Goal: Task Accomplishment & Management: Complete application form

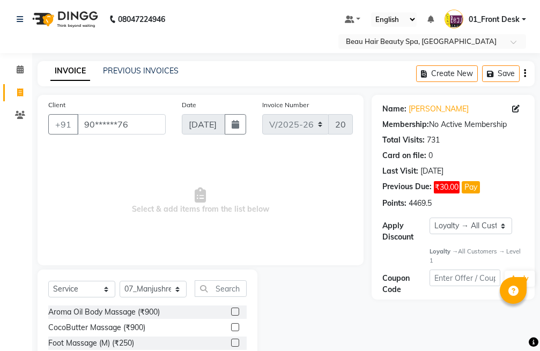
select select "3470"
select select "service"
select select "70845"
select select "1: Object"
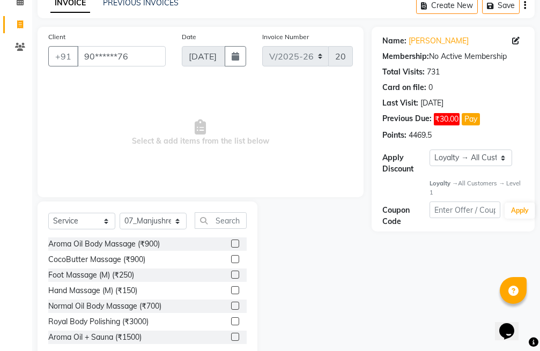
scroll to position [93, 0]
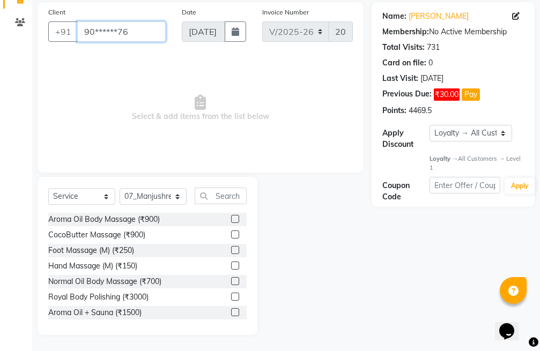
click at [156, 34] on input "90******76" at bounding box center [121, 31] width 88 height 20
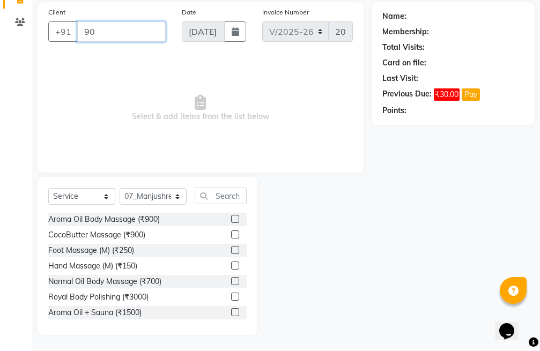
type input "9"
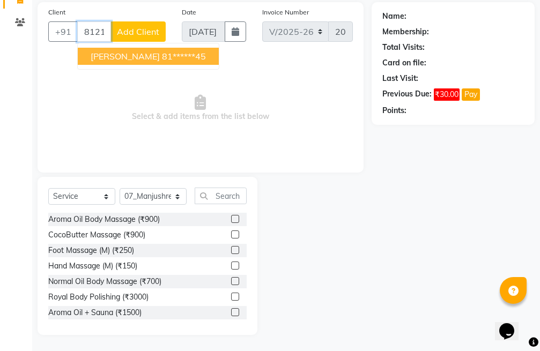
click at [187, 53] on ngb-highlight "81******45" at bounding box center [184, 56] width 44 height 11
type input "81******45"
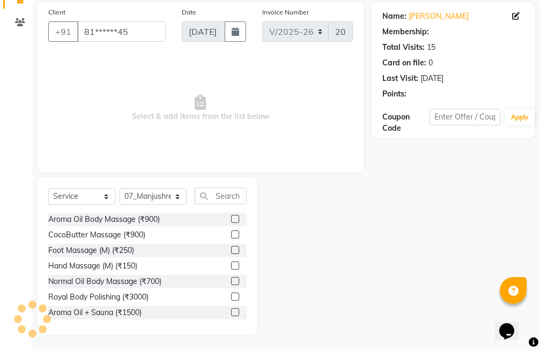
select select "1: Object"
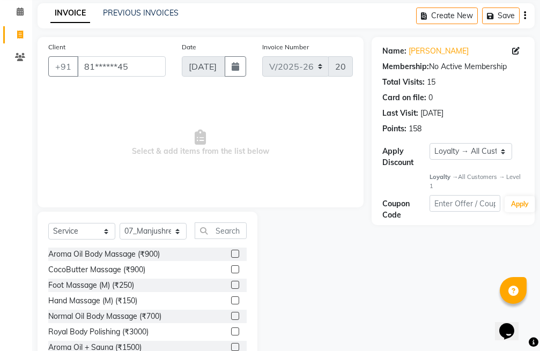
scroll to position [39, 0]
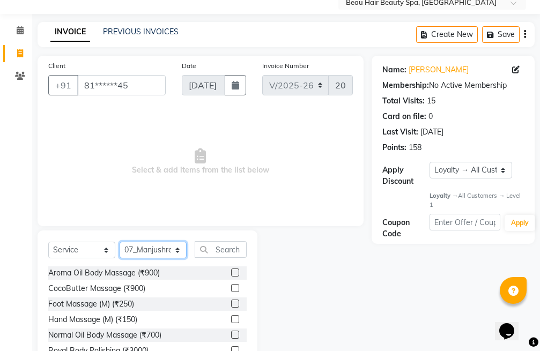
click at [155, 248] on select "Select Stylist 01_Front Desk 04_Lavanya 07_Manjushree 11_Ramesh 15_Adrish 26_Sr…" at bounding box center [153, 250] width 67 height 17
select select "15614"
click at [120, 242] on select "Select Stylist 01_Front Desk 04_Lavanya 07_Manjushree 11_Ramesh 15_Adrish 26_Sr…" at bounding box center [153, 250] width 67 height 17
click at [235, 248] on input "text" at bounding box center [221, 249] width 52 height 17
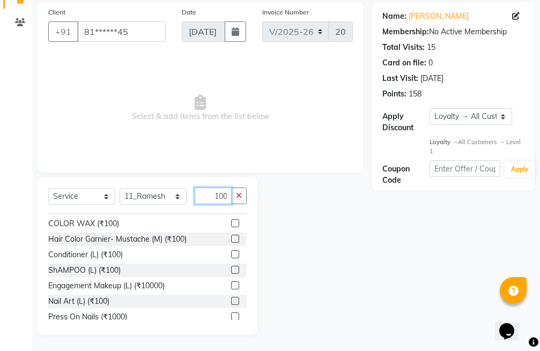
scroll to position [107, 0]
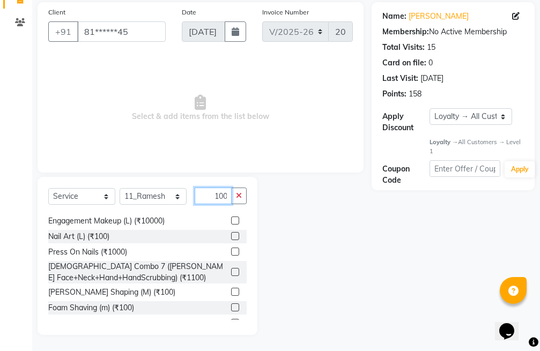
type input "100"
click at [231, 291] on label at bounding box center [235, 292] width 8 height 8
click at [231, 291] on input "checkbox" at bounding box center [234, 292] width 7 height 7
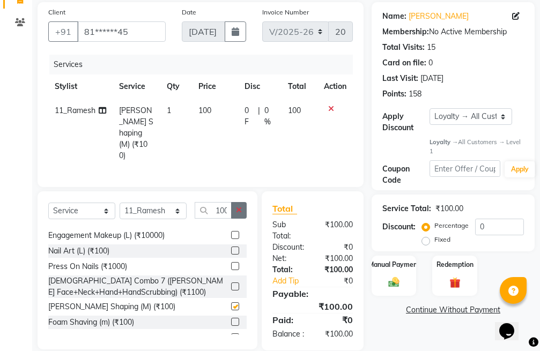
checkbox input "false"
click at [240, 206] on icon "button" at bounding box center [239, 210] width 6 height 8
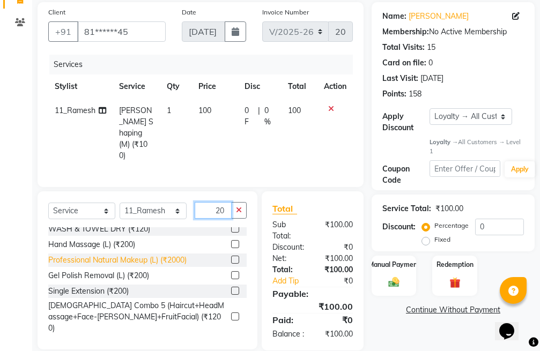
scroll to position [322, 0]
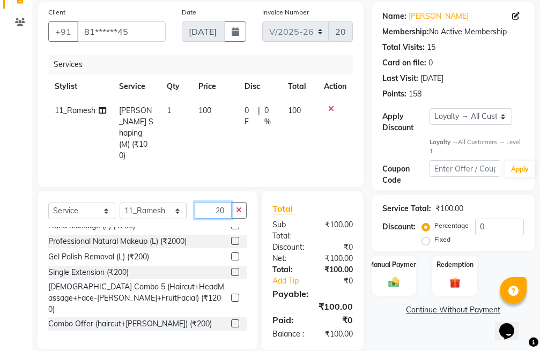
type input "20"
click at [231, 335] on label at bounding box center [235, 339] width 8 height 8
click at [231, 336] on input "checkbox" at bounding box center [234, 339] width 7 height 7
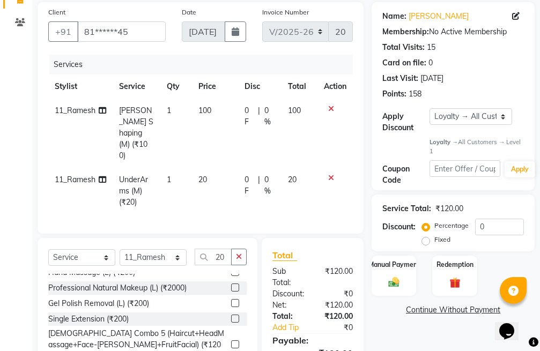
checkbox input "false"
click at [243, 249] on button "button" at bounding box center [239, 257] width 16 height 17
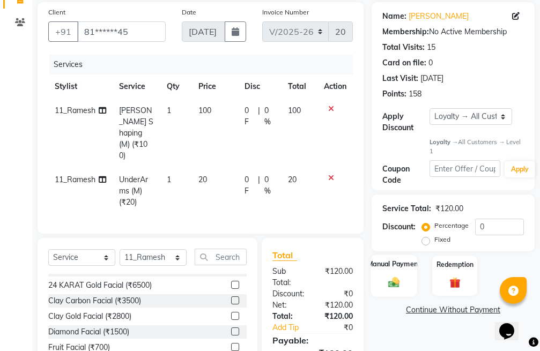
click at [396, 271] on div "Manual Payment" at bounding box center [393, 276] width 47 height 42
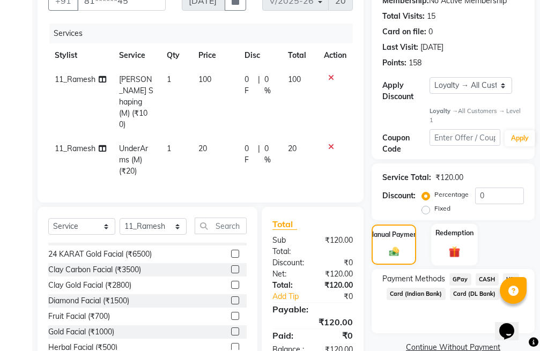
scroll to position [153, 0]
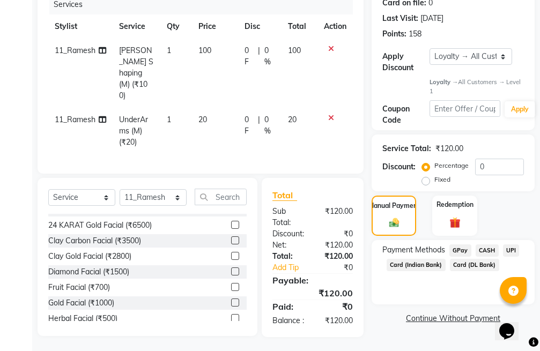
click at [511, 249] on span "UPI" at bounding box center [511, 250] width 17 height 12
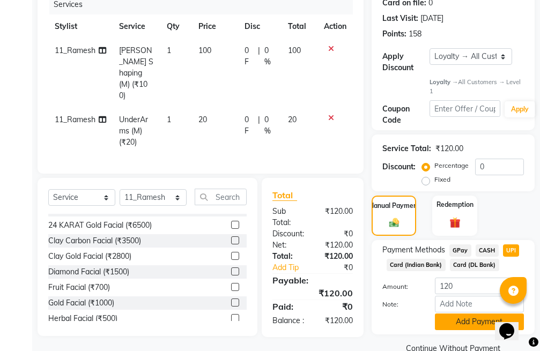
click at [467, 318] on button "Add Payment" at bounding box center [479, 322] width 89 height 17
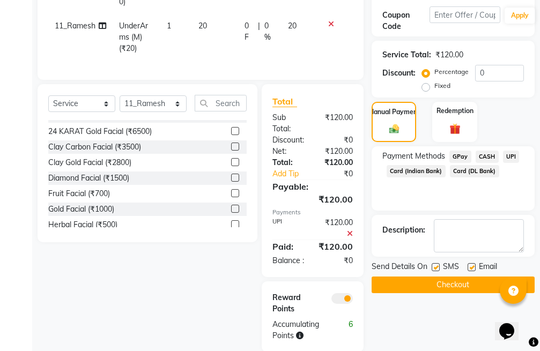
scroll to position [260, 0]
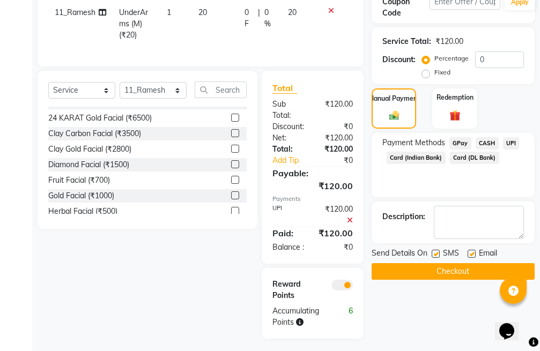
click at [470, 273] on button "Checkout" at bounding box center [452, 271] width 163 height 17
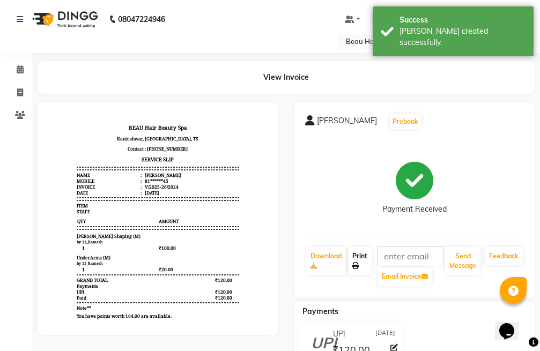
click at [362, 262] on link "Print" at bounding box center [360, 261] width 24 height 28
click at [23, 94] on icon at bounding box center [20, 92] width 6 height 8
select select "service"
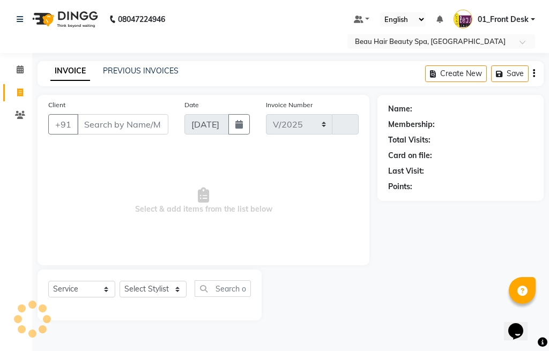
select select "3470"
type input "2025"
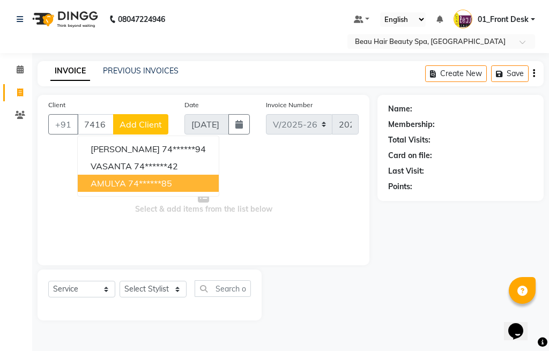
click at [181, 184] on button "AMULYA 74******85" at bounding box center [148, 183] width 141 height 17
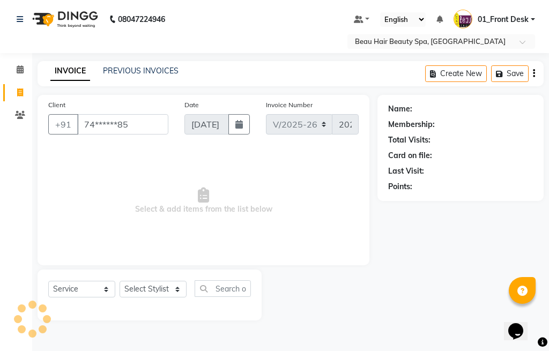
type input "74******85"
select select "1: Object"
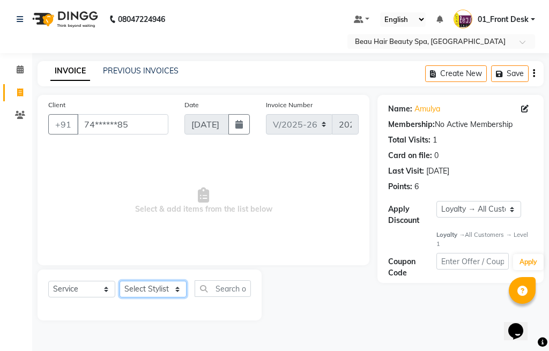
click at [151, 288] on select "Select Stylist 01_Front Desk 04_Lavanya 07_Manjushree 11_Ramesh 15_Adrish 26_Sr…" at bounding box center [153, 289] width 67 height 17
select select "15614"
click at [120, 281] on select "Select Stylist 01_Front Desk 04_Lavanya 07_Manjushree 11_Ramesh 15_Adrish 26_Sr…" at bounding box center [153, 289] width 67 height 17
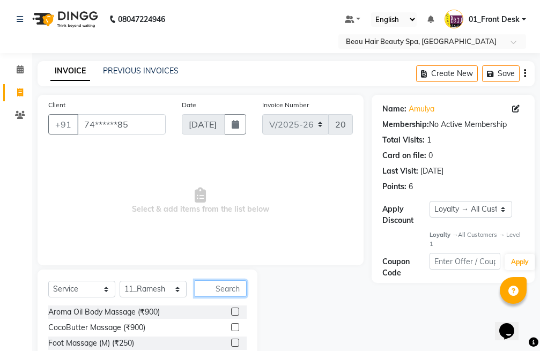
click at [220, 281] on input "text" at bounding box center [221, 288] width 52 height 17
type input "2"
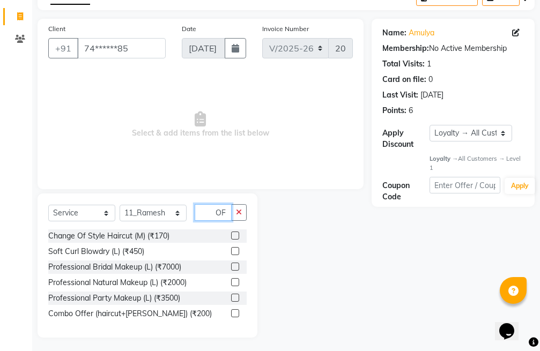
scroll to position [79, 0]
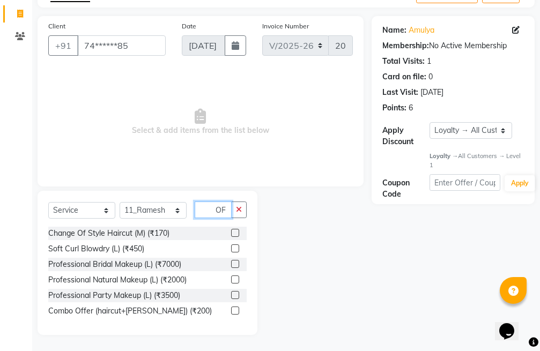
type input "OF"
click at [236, 311] on label at bounding box center [235, 311] width 8 height 8
click at [236, 311] on input "checkbox" at bounding box center [234, 311] width 7 height 7
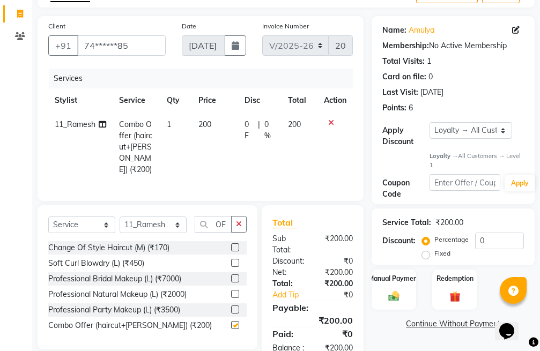
checkbox input "false"
click at [241, 222] on icon "button" at bounding box center [239, 224] width 6 height 8
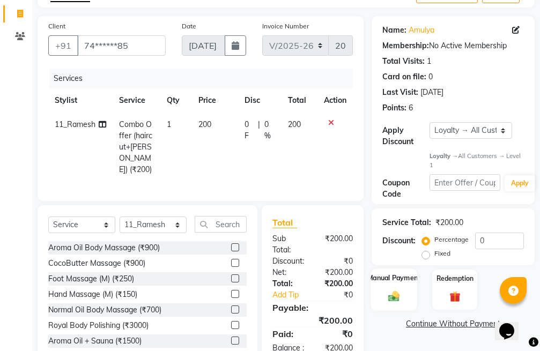
click at [401, 280] on label "Manual Payment" at bounding box center [394, 278] width 54 height 10
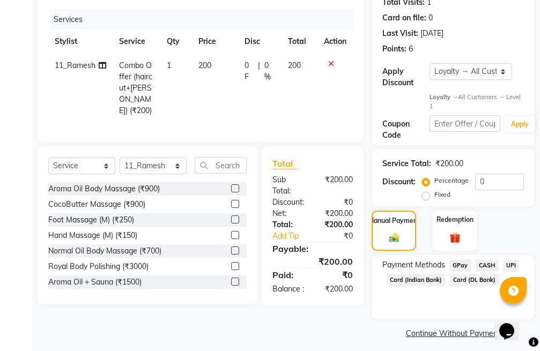
scroll to position [144, 0]
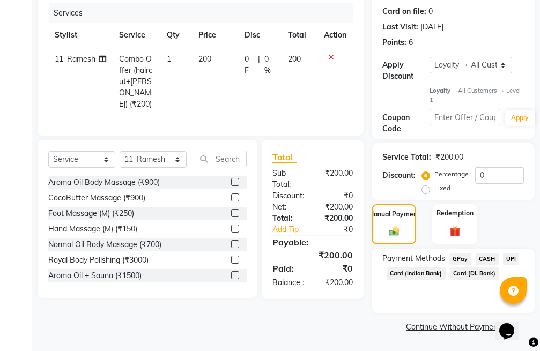
click at [509, 256] on span "UPI" at bounding box center [511, 259] width 17 height 12
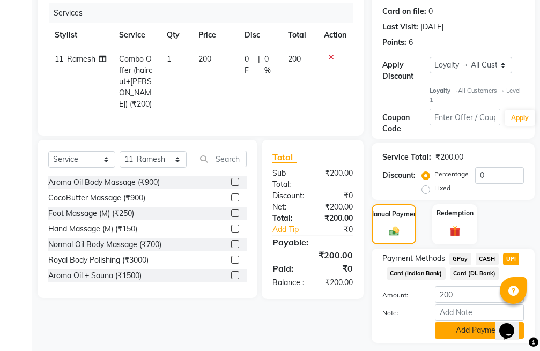
click at [453, 327] on button "Add Payment" at bounding box center [479, 330] width 89 height 17
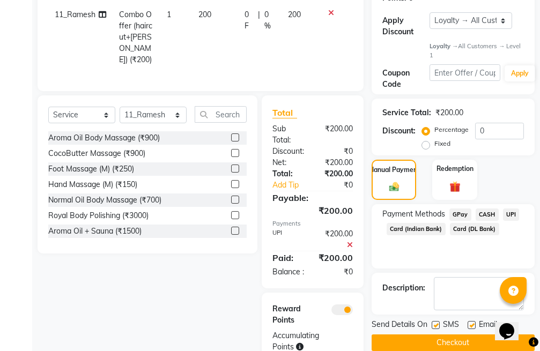
scroll to position [237, 0]
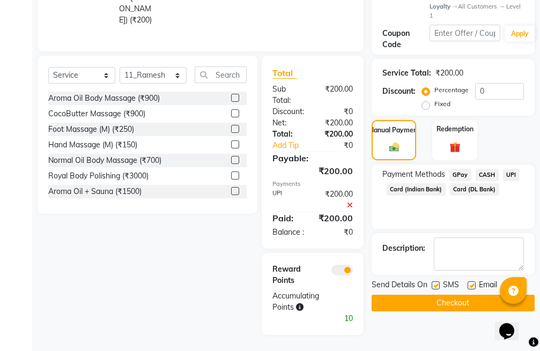
click at [457, 295] on button "Checkout" at bounding box center [452, 303] width 163 height 17
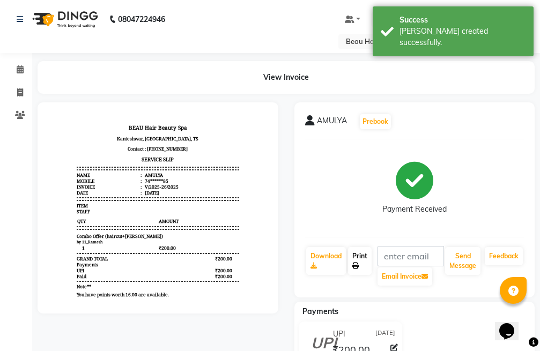
click at [354, 259] on link "Print" at bounding box center [360, 261] width 24 height 28
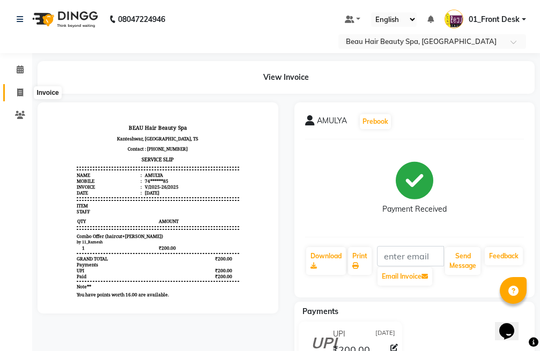
click at [20, 95] on icon at bounding box center [20, 92] width 6 height 8
select select "service"
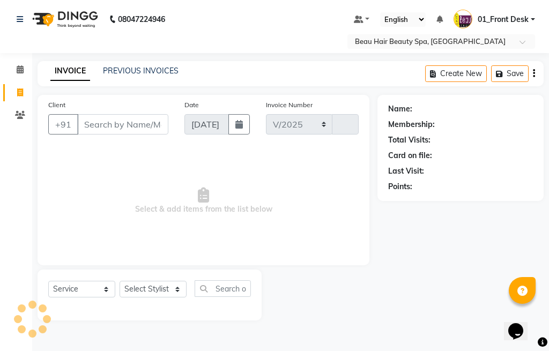
select select "3470"
type input "2026"
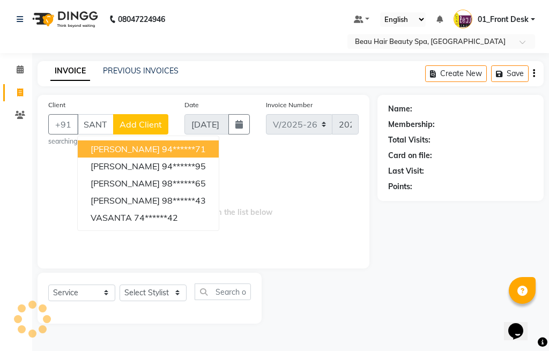
scroll to position [0, 18]
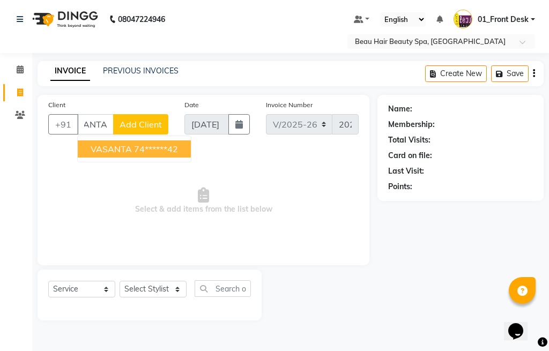
click at [178, 144] on ngb-highlight "74******42" at bounding box center [156, 149] width 44 height 11
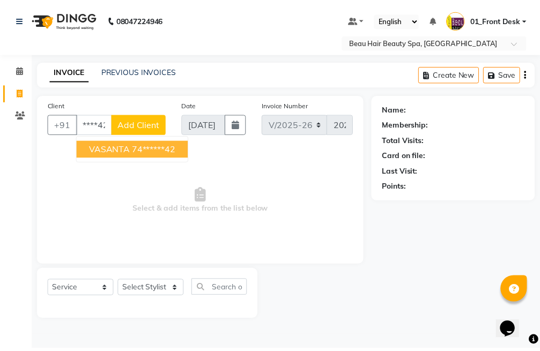
scroll to position [0, 0]
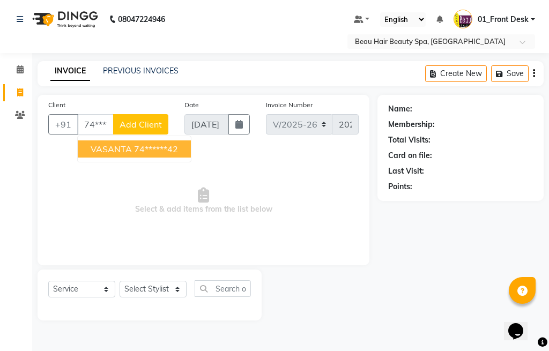
type input "74******42"
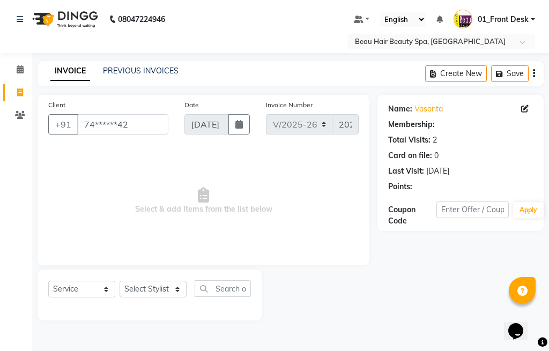
select select "1: Object"
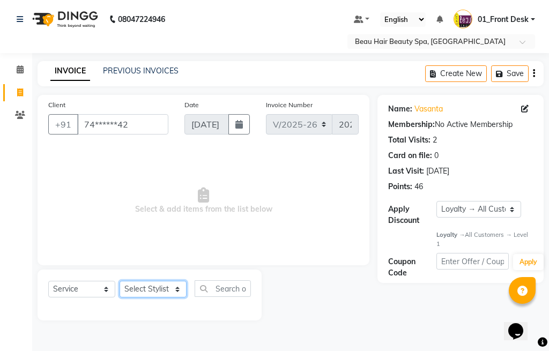
click at [148, 292] on select "Select Stylist 01_Front Desk 04_Lavanya 07_Manjushree 11_Ramesh 15_Adrish 26_Sr…" at bounding box center [153, 289] width 67 height 17
select select "75194"
click at [120, 281] on select "Select Stylist 01_Front Desk 04_Lavanya 07_Manjushree 11_Ramesh 15_Adrish 26_Sr…" at bounding box center [153, 289] width 67 height 17
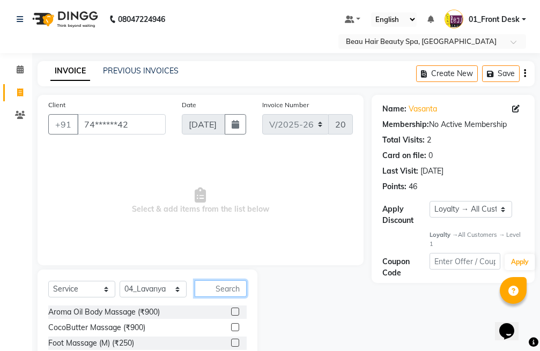
click at [234, 286] on input "text" at bounding box center [221, 288] width 52 height 17
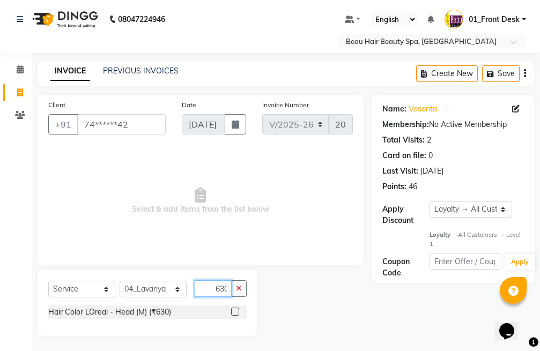
scroll to position [0, 1]
type input "630"
click at [240, 288] on icon "button" at bounding box center [239, 289] width 6 height 8
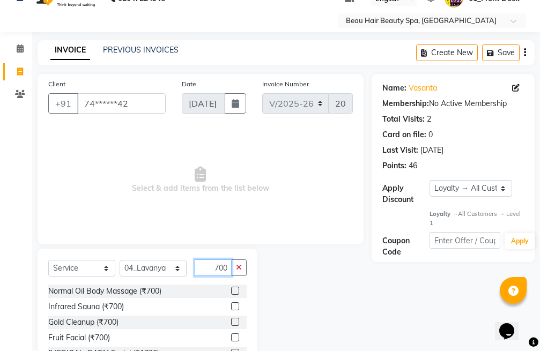
scroll to position [54, 0]
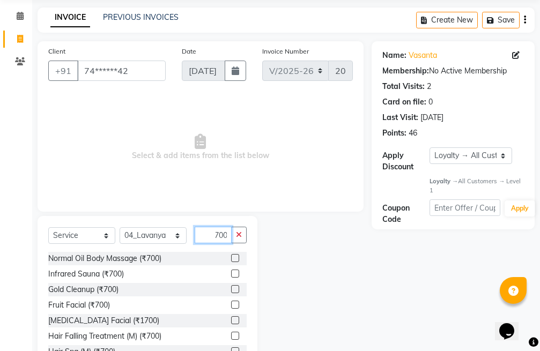
type input "700"
click at [231, 289] on label at bounding box center [235, 289] width 8 height 8
click at [231, 289] on input "checkbox" at bounding box center [234, 289] width 7 height 7
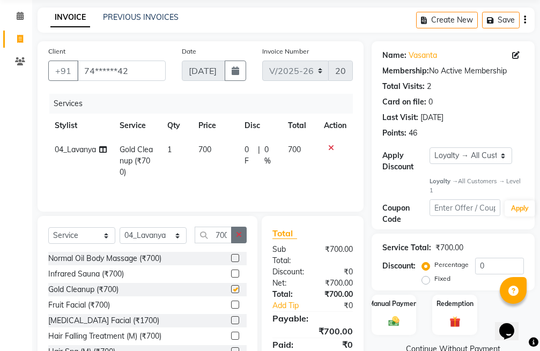
checkbox input "false"
click at [213, 147] on td "700" at bounding box center [215, 161] width 46 height 47
select select "75194"
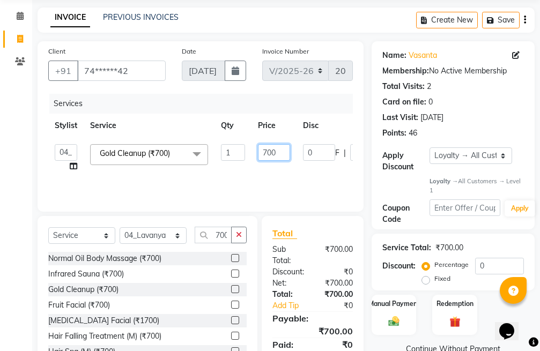
click at [279, 154] on input "700" at bounding box center [274, 152] width 32 height 17
type input "7"
type input "630"
click at [306, 166] on tr "01_Front Desk 04_Lavanya 07_Manjushree 11_Ramesh 15_Adrish 26_Srinivas 99_Visha…" at bounding box center [254, 158] width 413 height 41
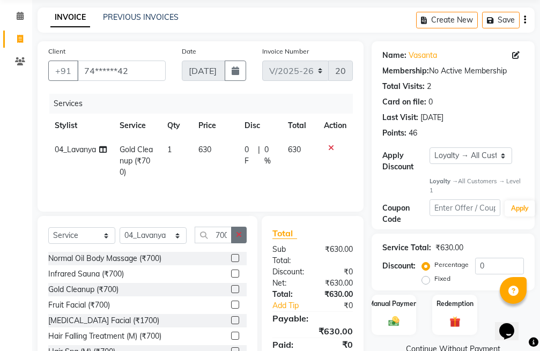
click at [241, 237] on icon "button" at bounding box center [239, 235] width 6 height 8
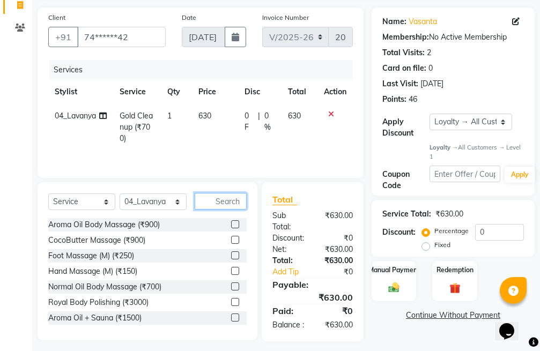
scroll to position [106, 0]
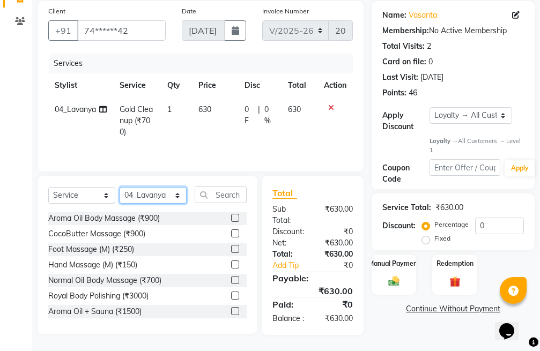
click at [157, 187] on select "Select Stylist 01_Front Desk 04_Lavanya 07_Manjushree 11_Ramesh 15_Adrish 26_Sr…" at bounding box center [153, 195] width 67 height 17
select select "15615"
click at [120, 187] on select "Select Stylist 01_Front Desk 04_Lavanya 07_Manjushree 11_Ramesh 15_Adrish 26_Sr…" at bounding box center [153, 195] width 67 height 17
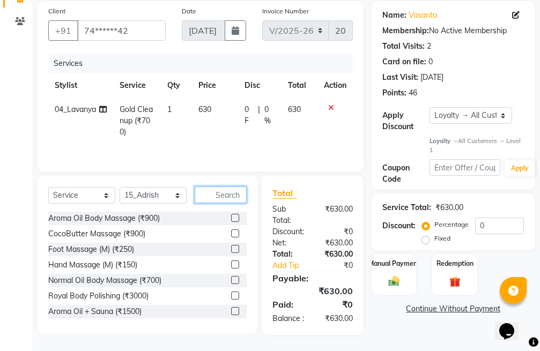
click at [219, 187] on input "text" at bounding box center [221, 195] width 52 height 17
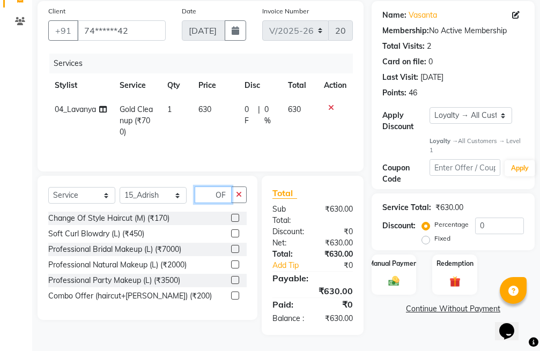
type input "OF"
click at [234, 292] on label at bounding box center [235, 296] width 8 height 8
click at [234, 293] on input "checkbox" at bounding box center [234, 296] width 7 height 7
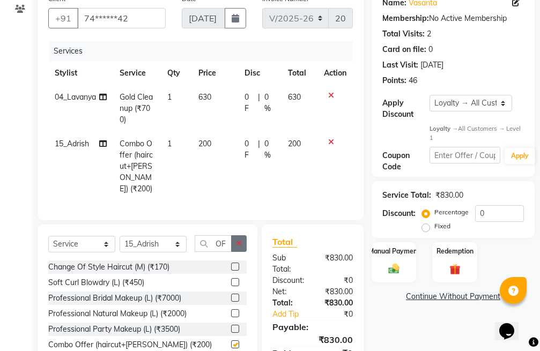
checkbox input "false"
click at [236, 243] on icon "button" at bounding box center [239, 244] width 6 height 8
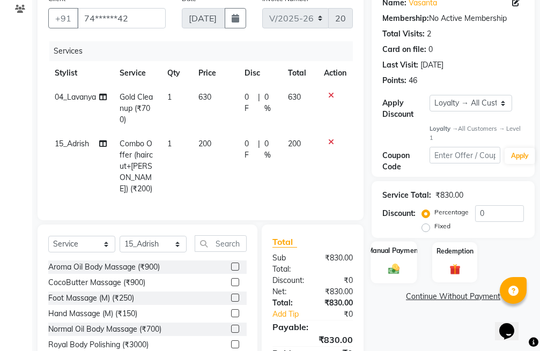
click at [401, 261] on div "Manual Payment" at bounding box center [393, 263] width 47 height 42
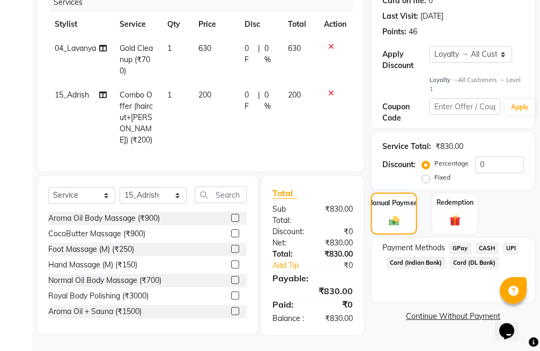
scroll to position [164, 0]
click at [487, 242] on span "CASH" at bounding box center [486, 248] width 23 height 12
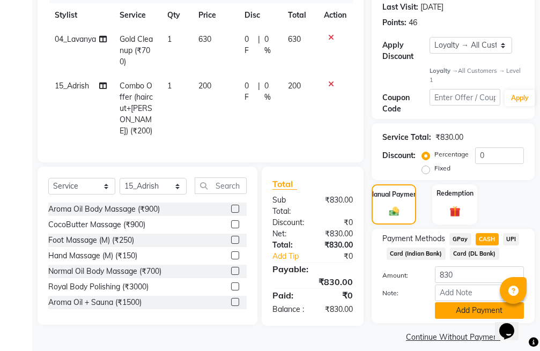
click at [472, 309] on button "Add Payment" at bounding box center [479, 310] width 89 height 17
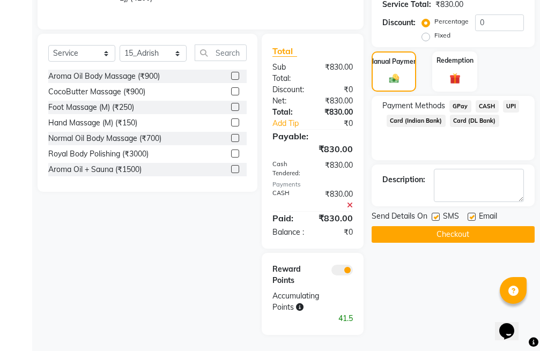
scroll to position [306, 0]
click at [466, 226] on button "Checkout" at bounding box center [452, 234] width 163 height 17
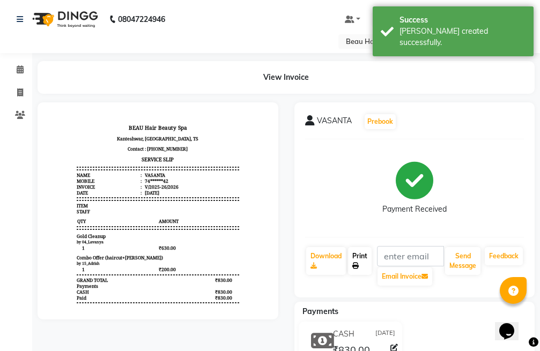
click at [363, 261] on link "Print" at bounding box center [360, 261] width 24 height 28
